Goal: Browse casually

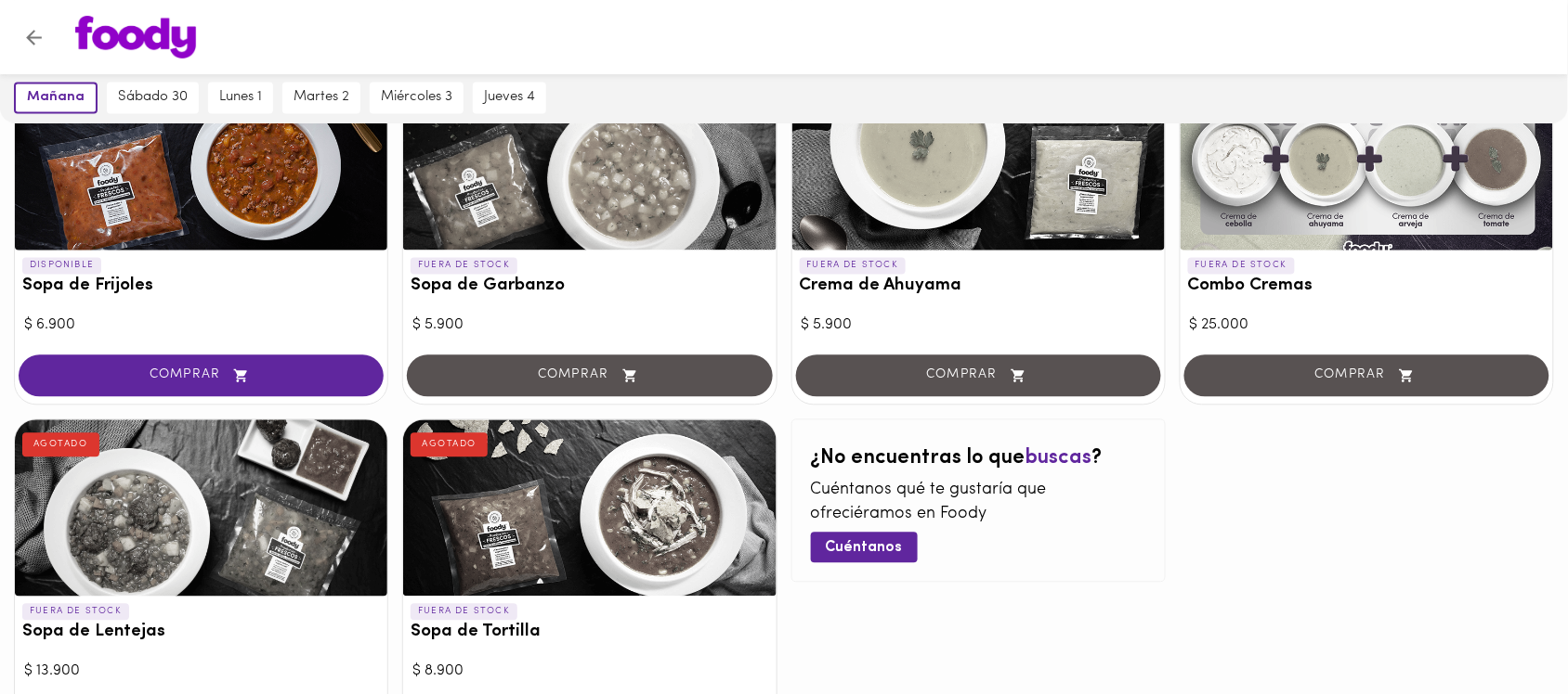
scroll to position [1044, 0]
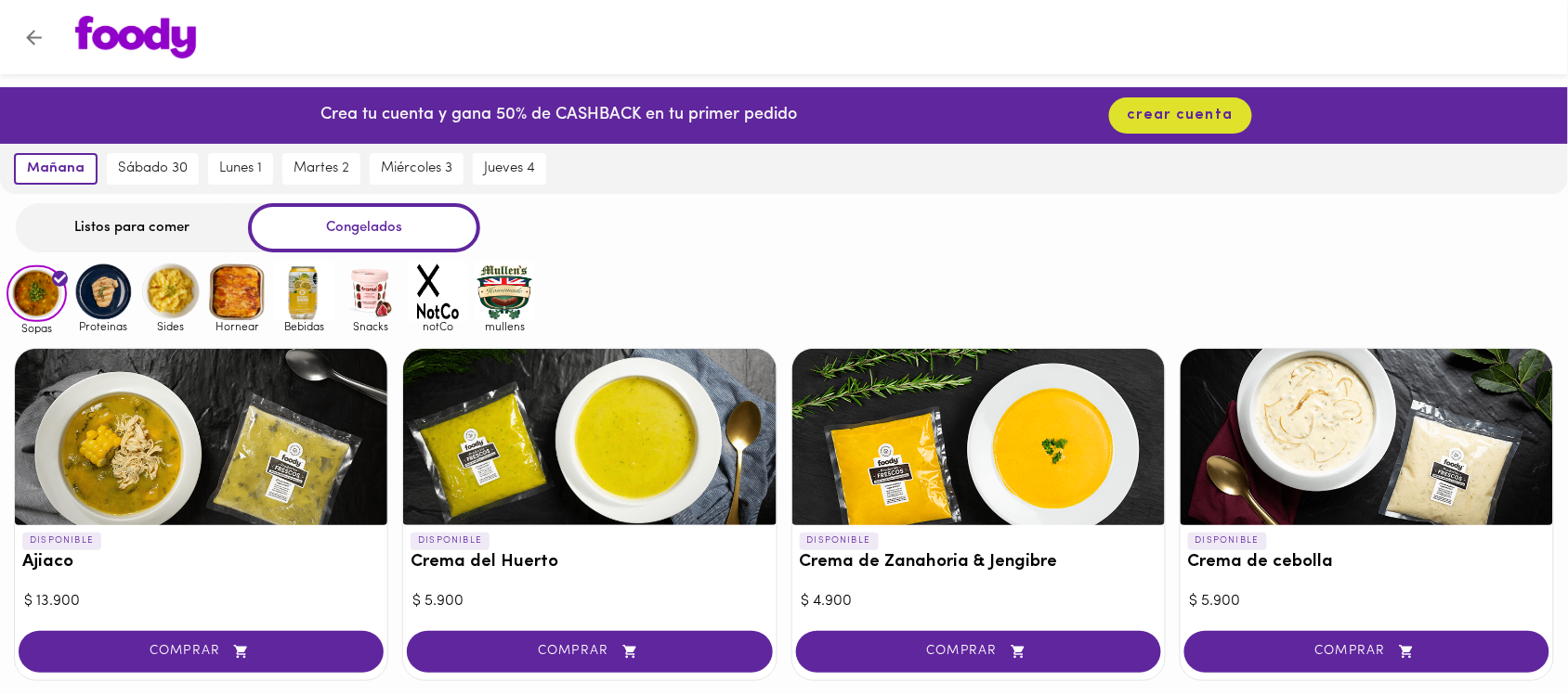
click at [107, 302] on img at bounding box center [103, 291] width 60 height 60
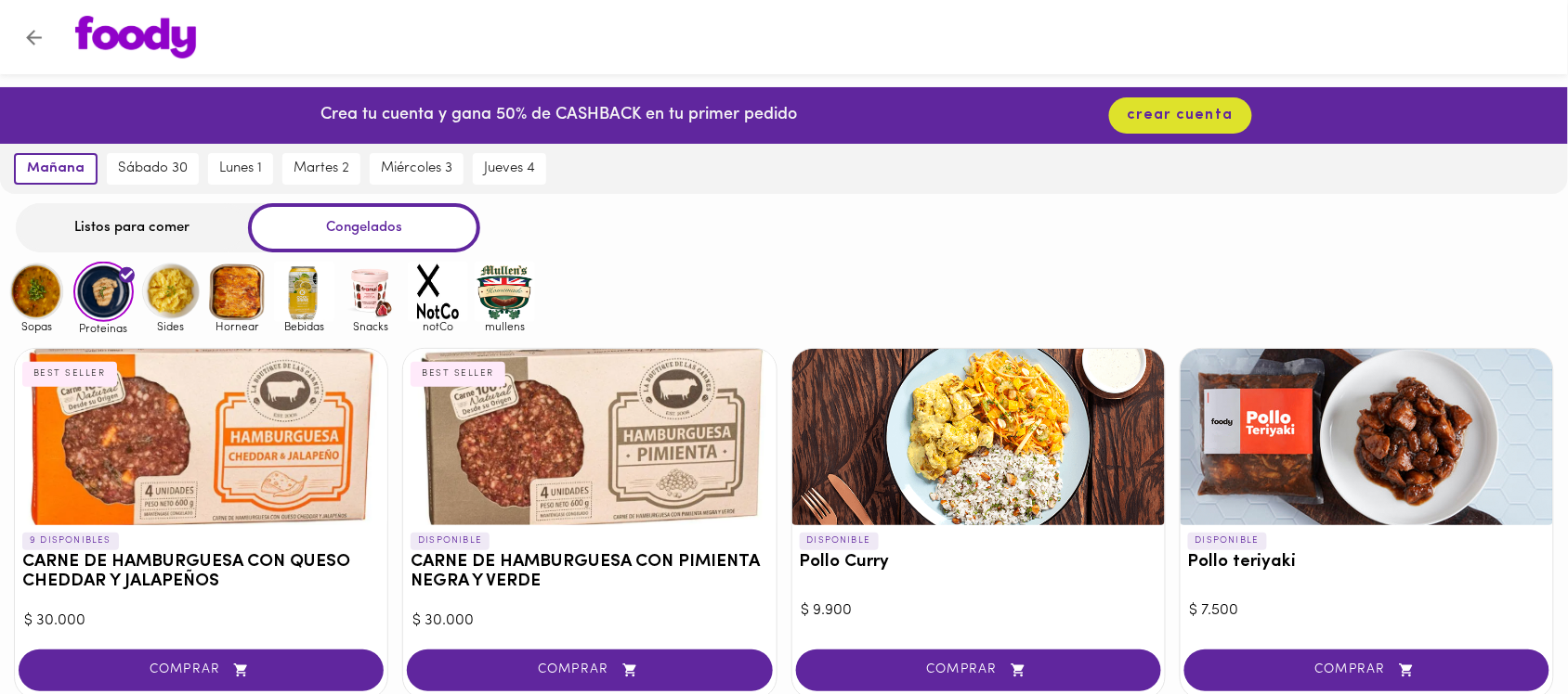
click at [174, 289] on img at bounding box center [170, 291] width 60 height 60
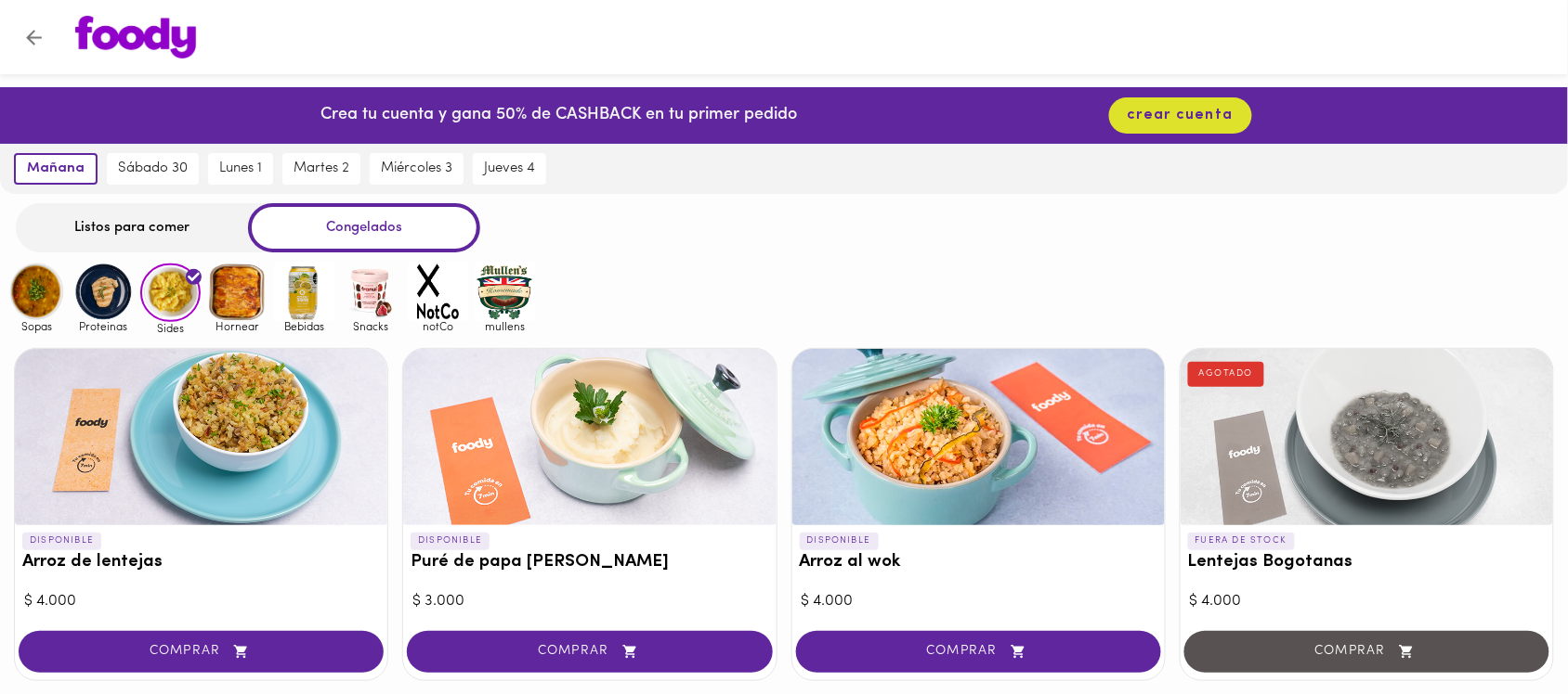
click at [235, 289] on img at bounding box center [237, 291] width 60 height 60
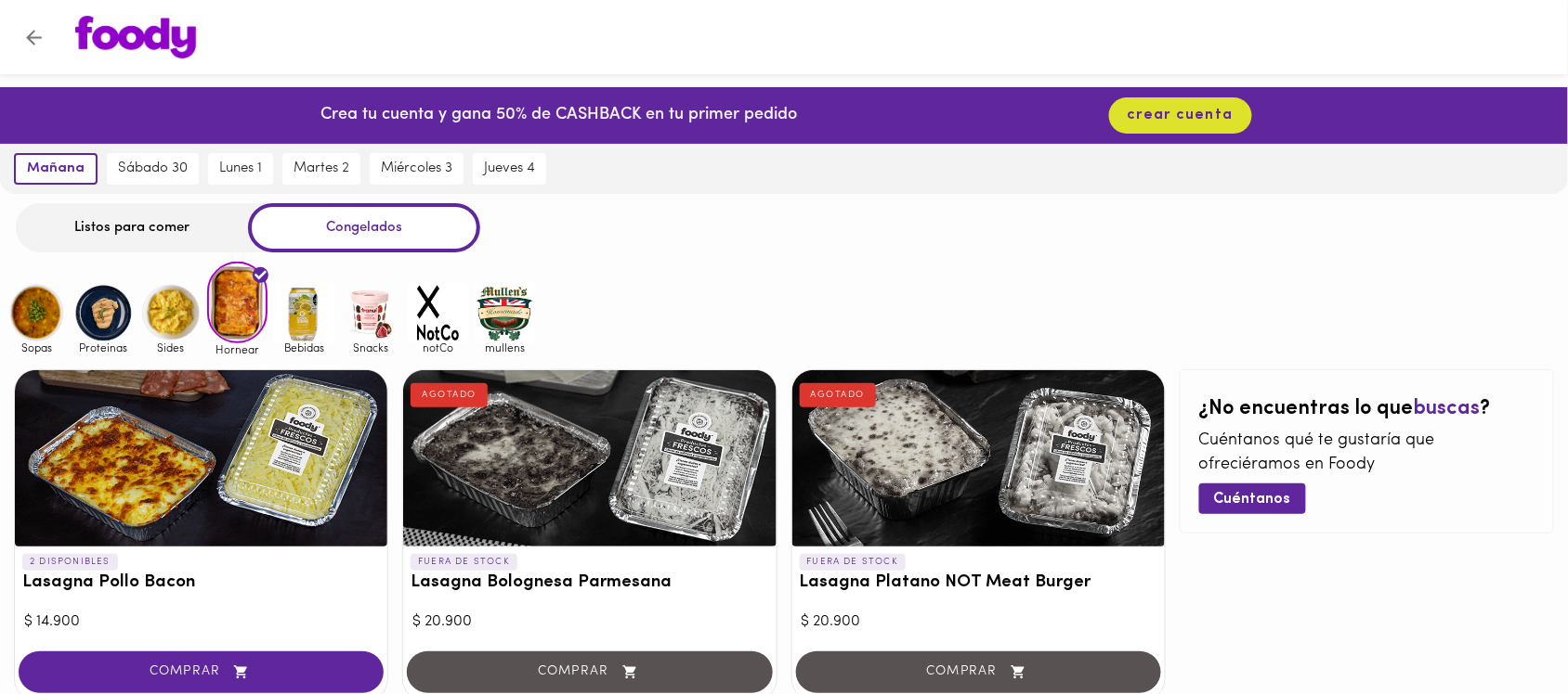
click at [319, 314] on img at bounding box center [304, 313] width 60 height 60
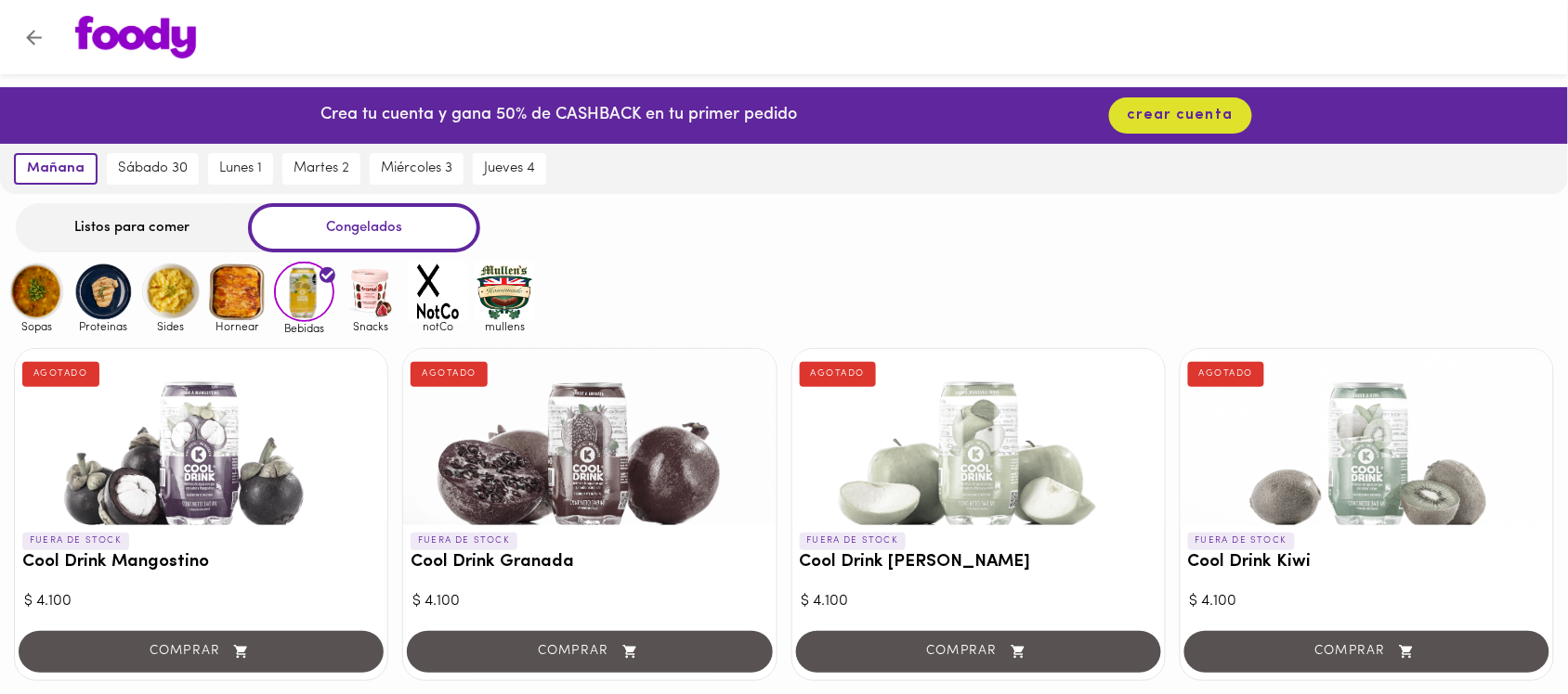
click at [374, 288] on img at bounding box center [370, 291] width 60 height 60
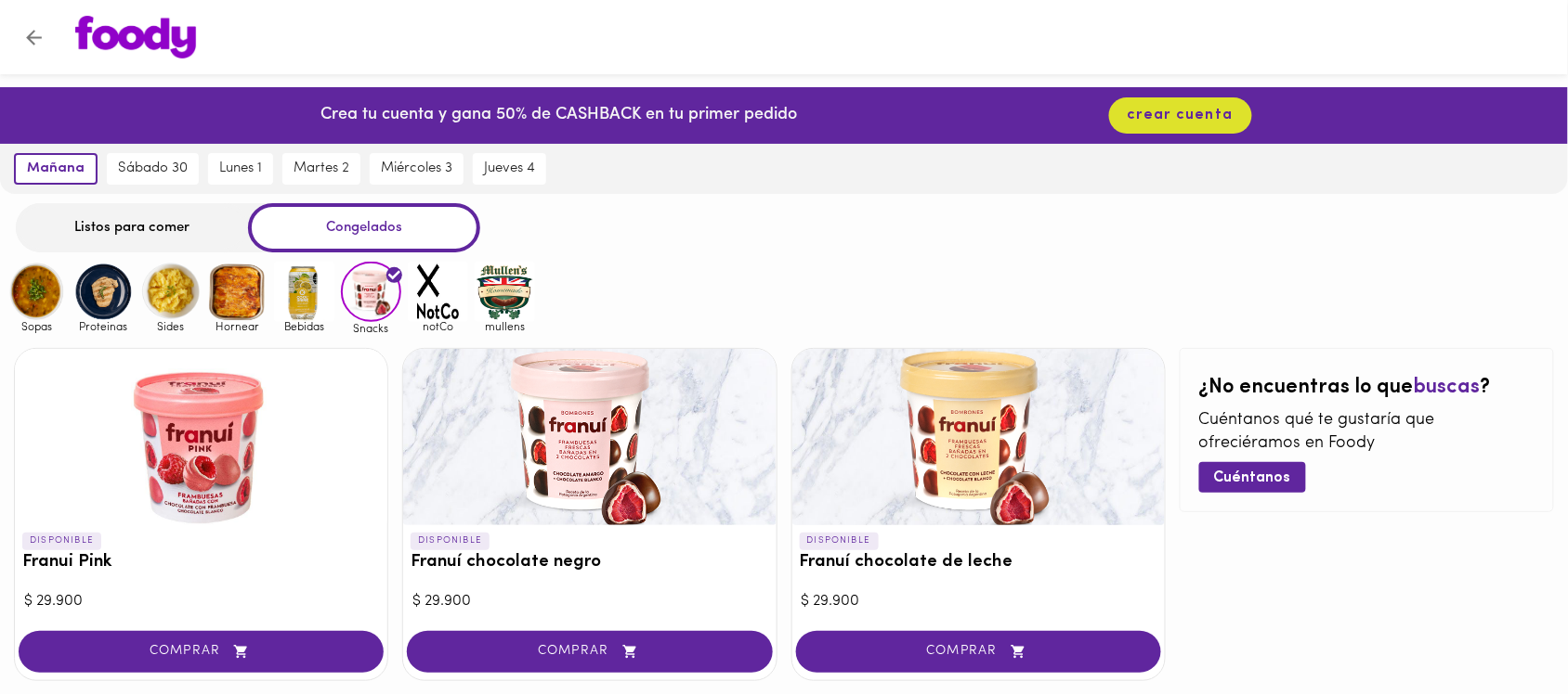
click at [227, 290] on img at bounding box center [237, 291] width 60 height 60
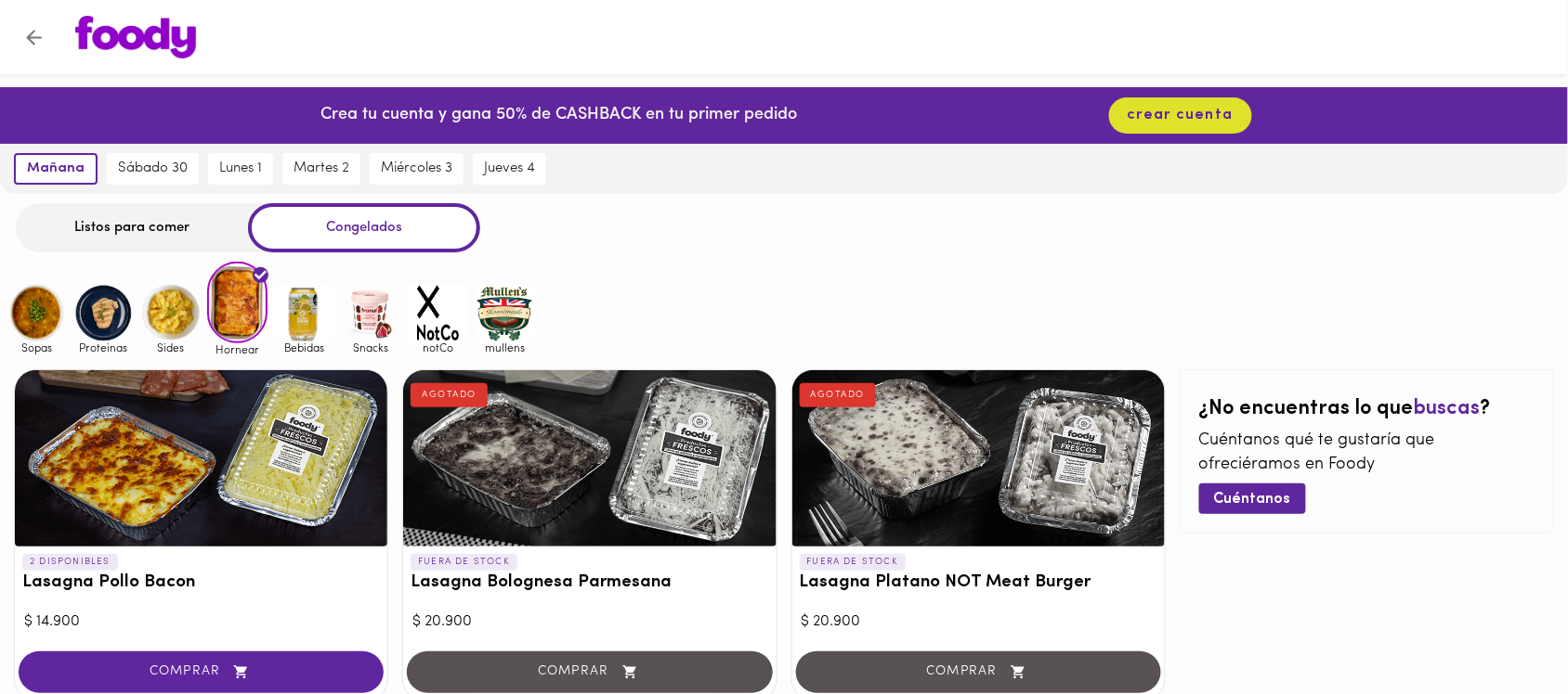
click at [156, 299] on img at bounding box center [170, 313] width 60 height 60
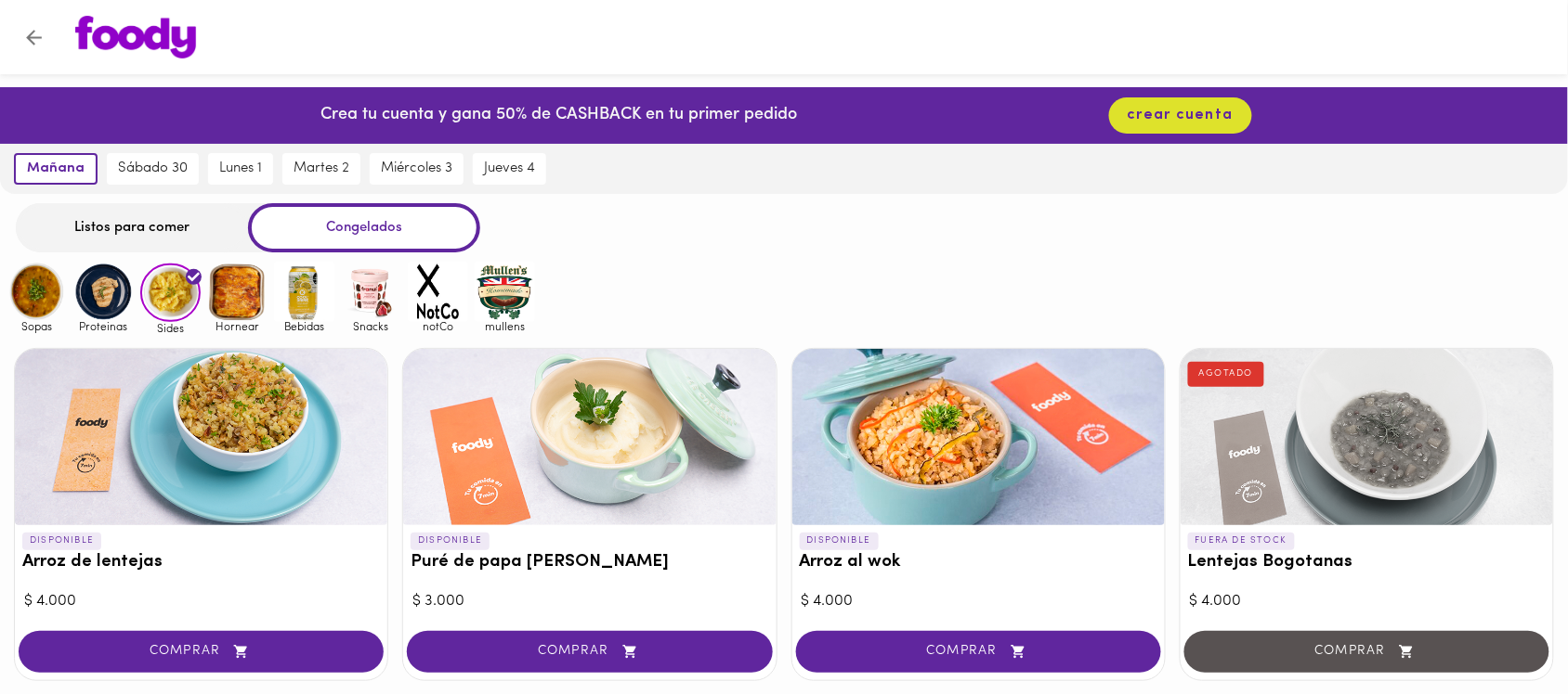
click at [108, 294] on img at bounding box center [103, 291] width 60 height 60
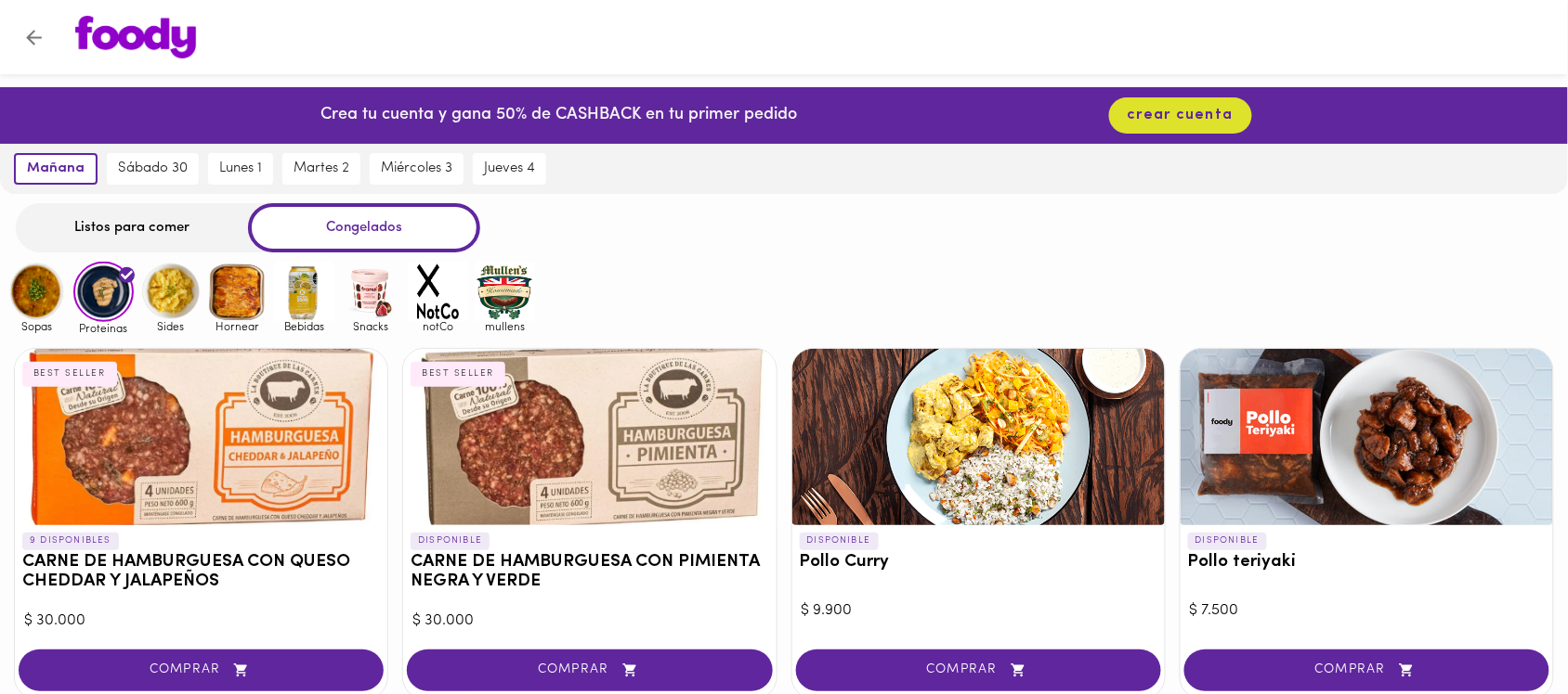
click at [49, 302] on img at bounding box center [36, 291] width 60 height 60
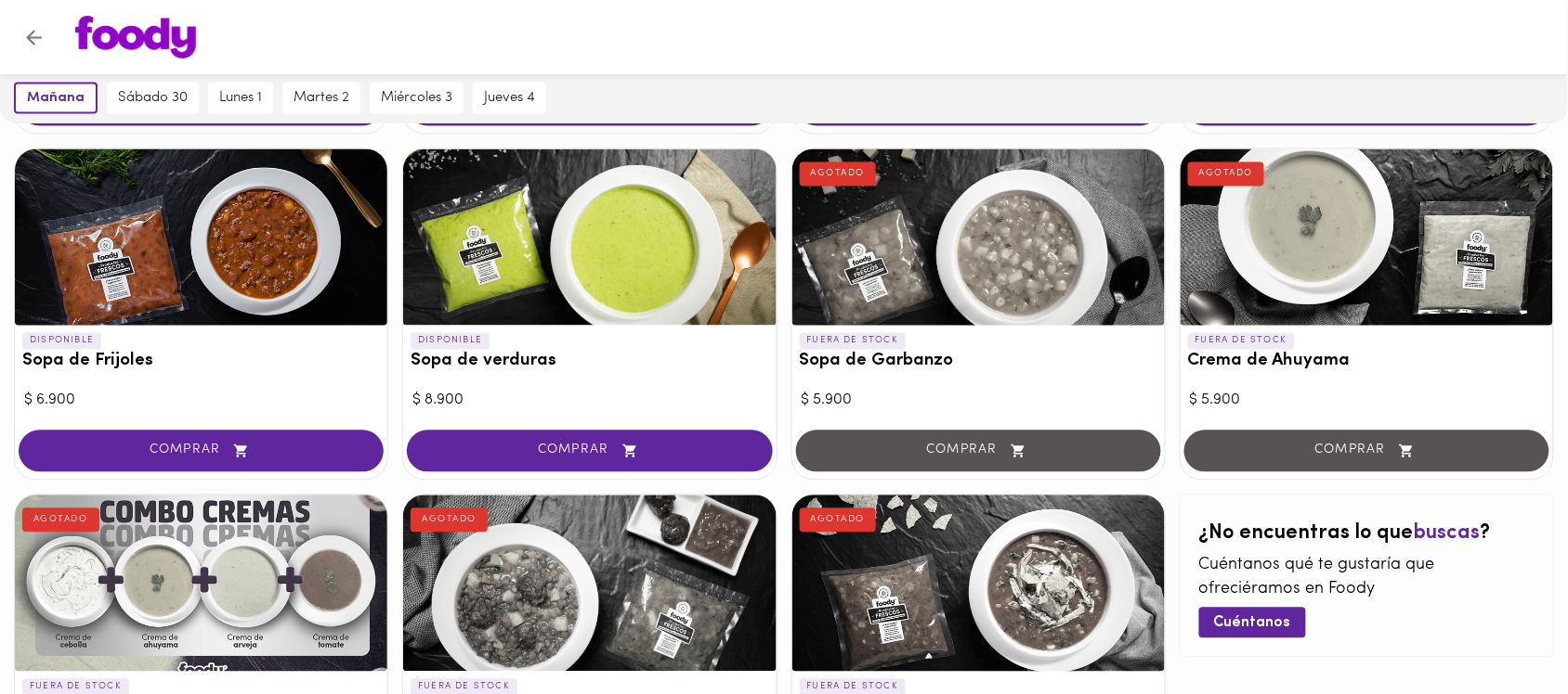
scroll to position [1044, 0]
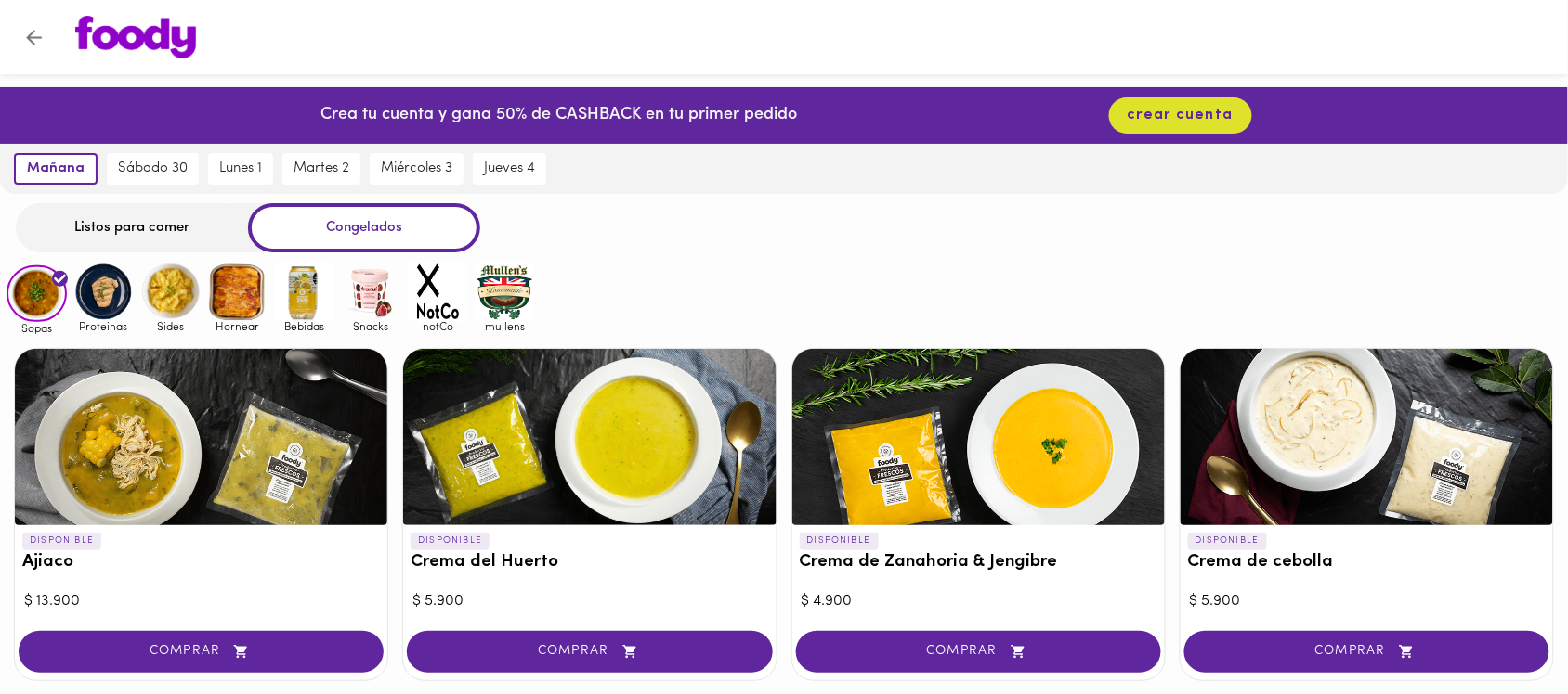
click at [92, 283] on img at bounding box center [103, 291] width 60 height 60
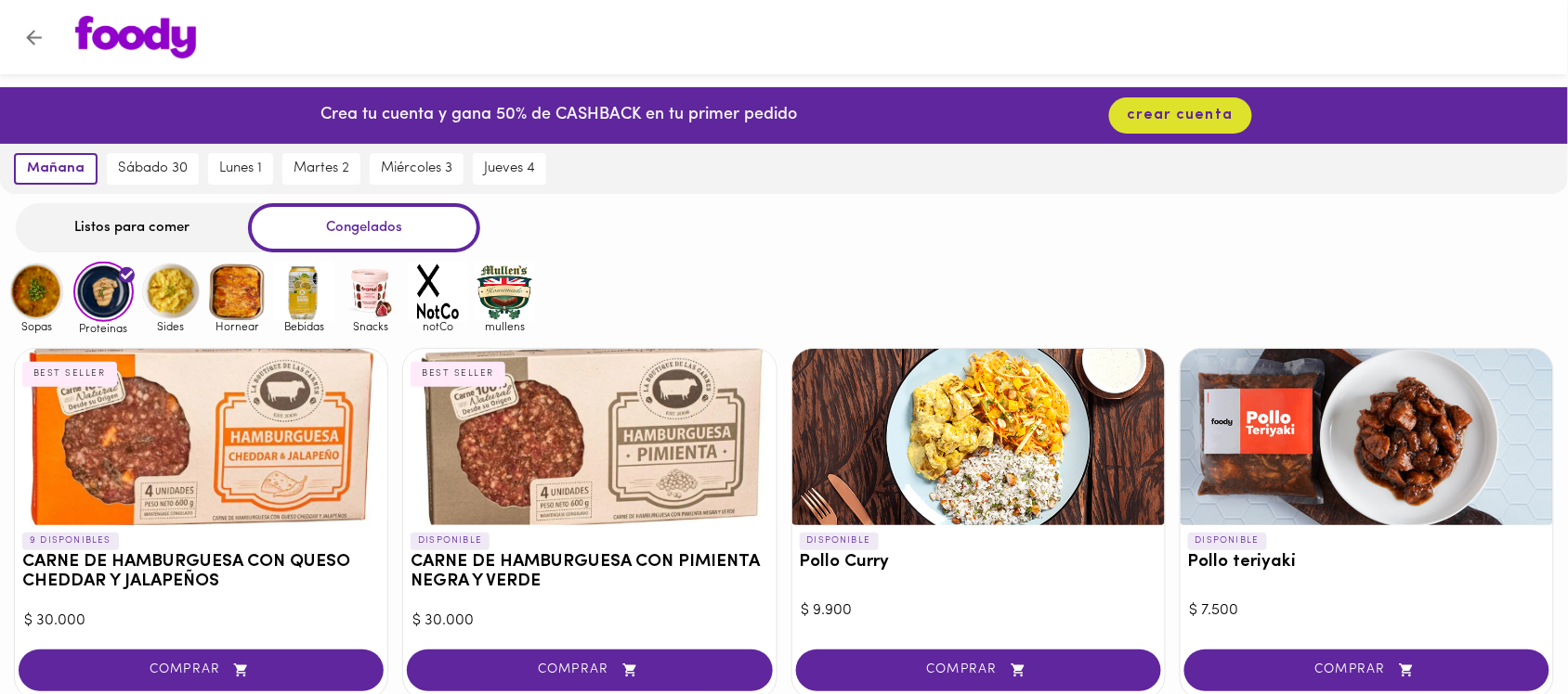
click at [167, 293] on img at bounding box center [170, 291] width 60 height 60
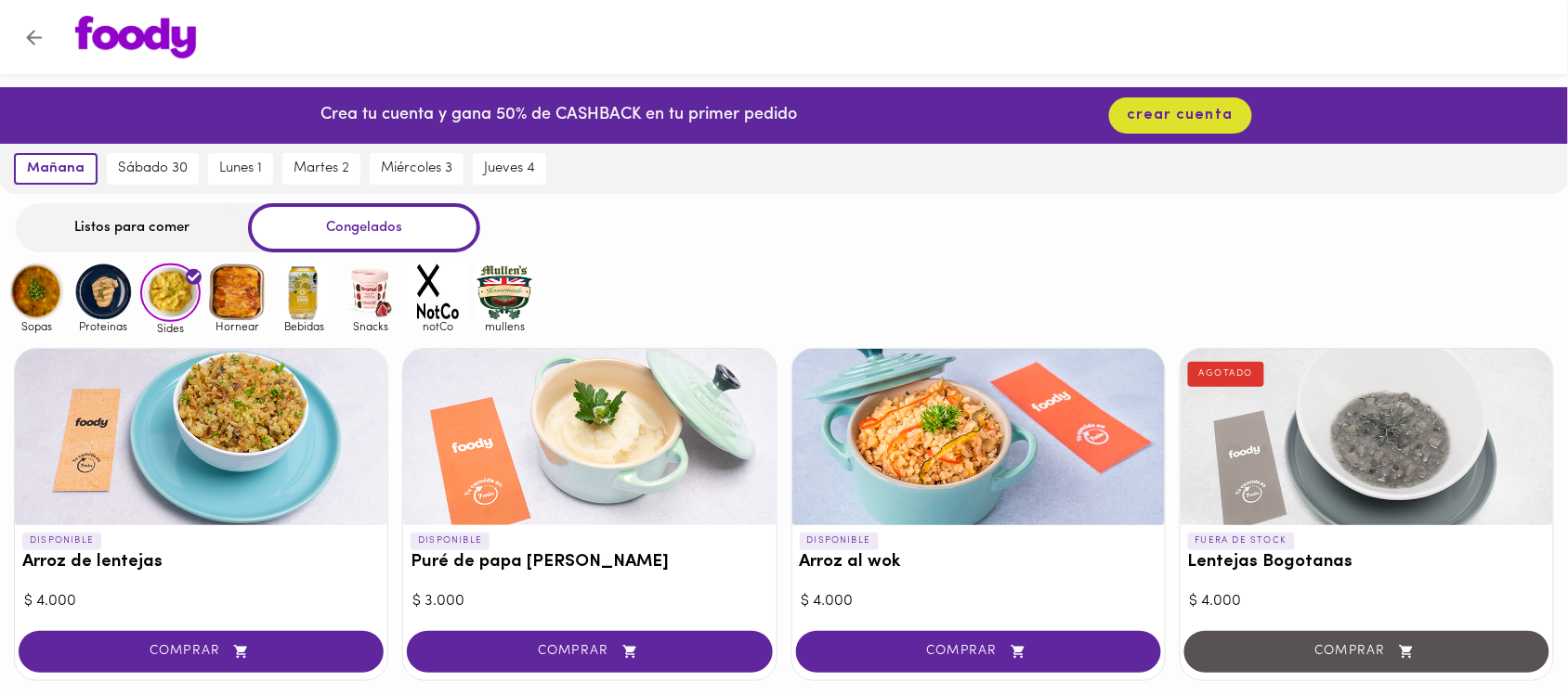
click at [224, 294] on img at bounding box center [237, 291] width 60 height 60
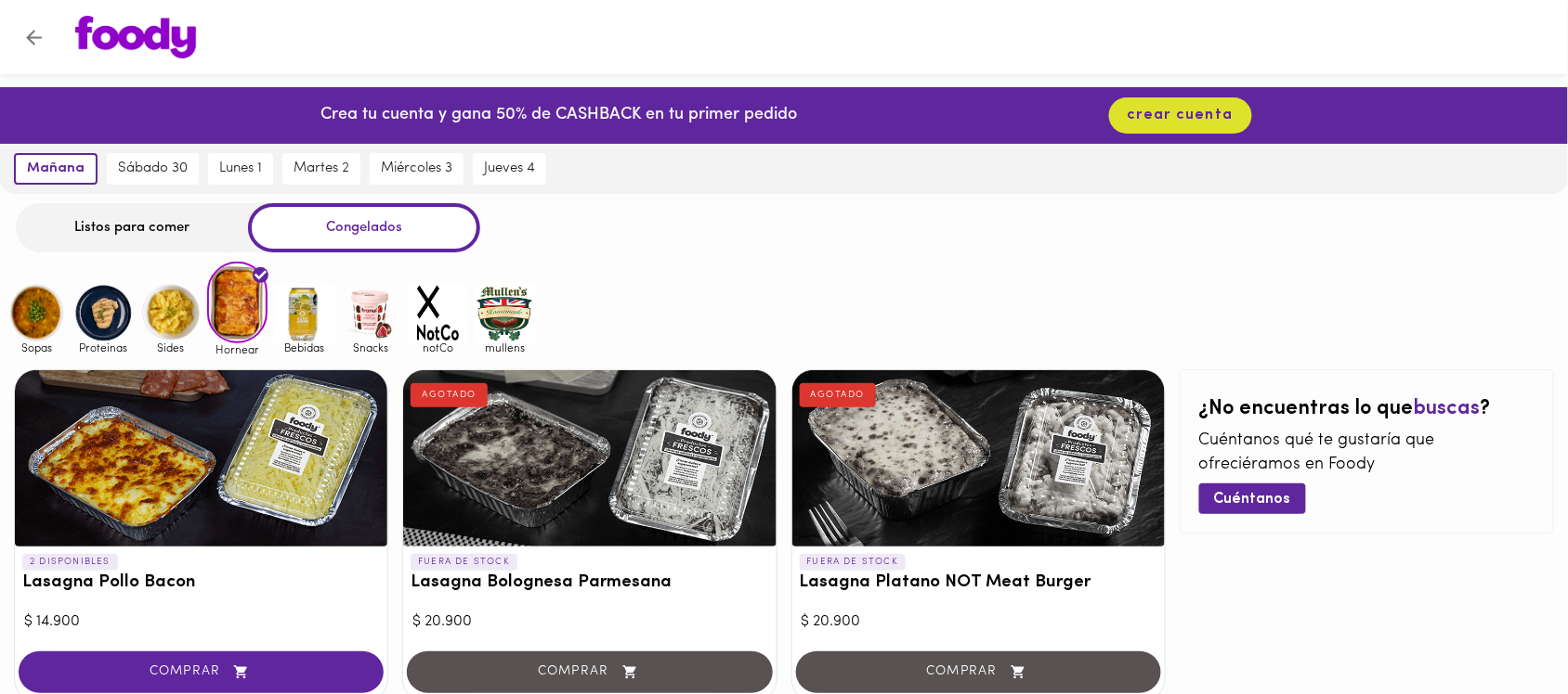
click at [42, 304] on img at bounding box center [36, 313] width 60 height 60
